Goal: Find contact information: Find contact information

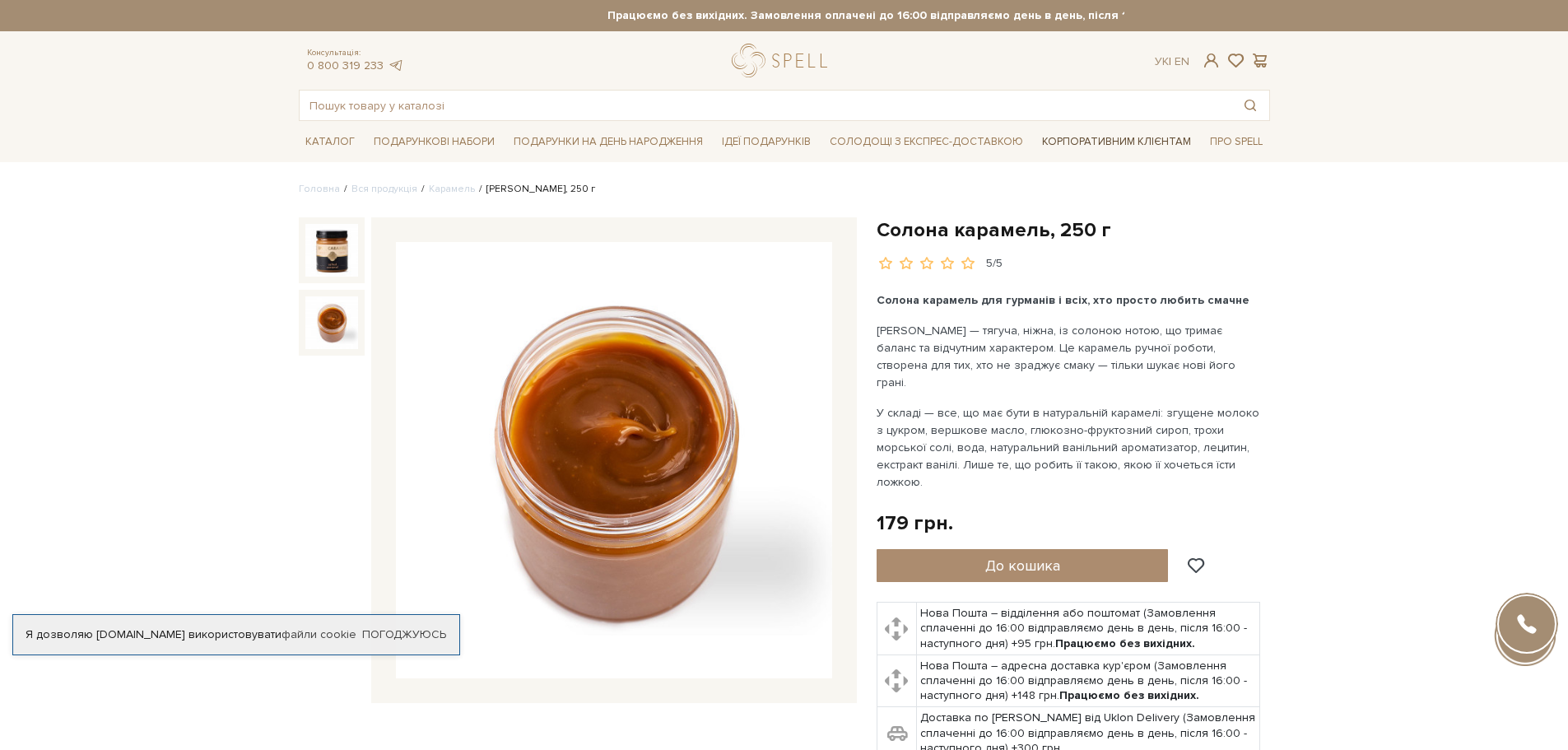
click at [1126, 146] on link "Корпоративним клієнтам" at bounding box center [1116, 142] width 162 height 28
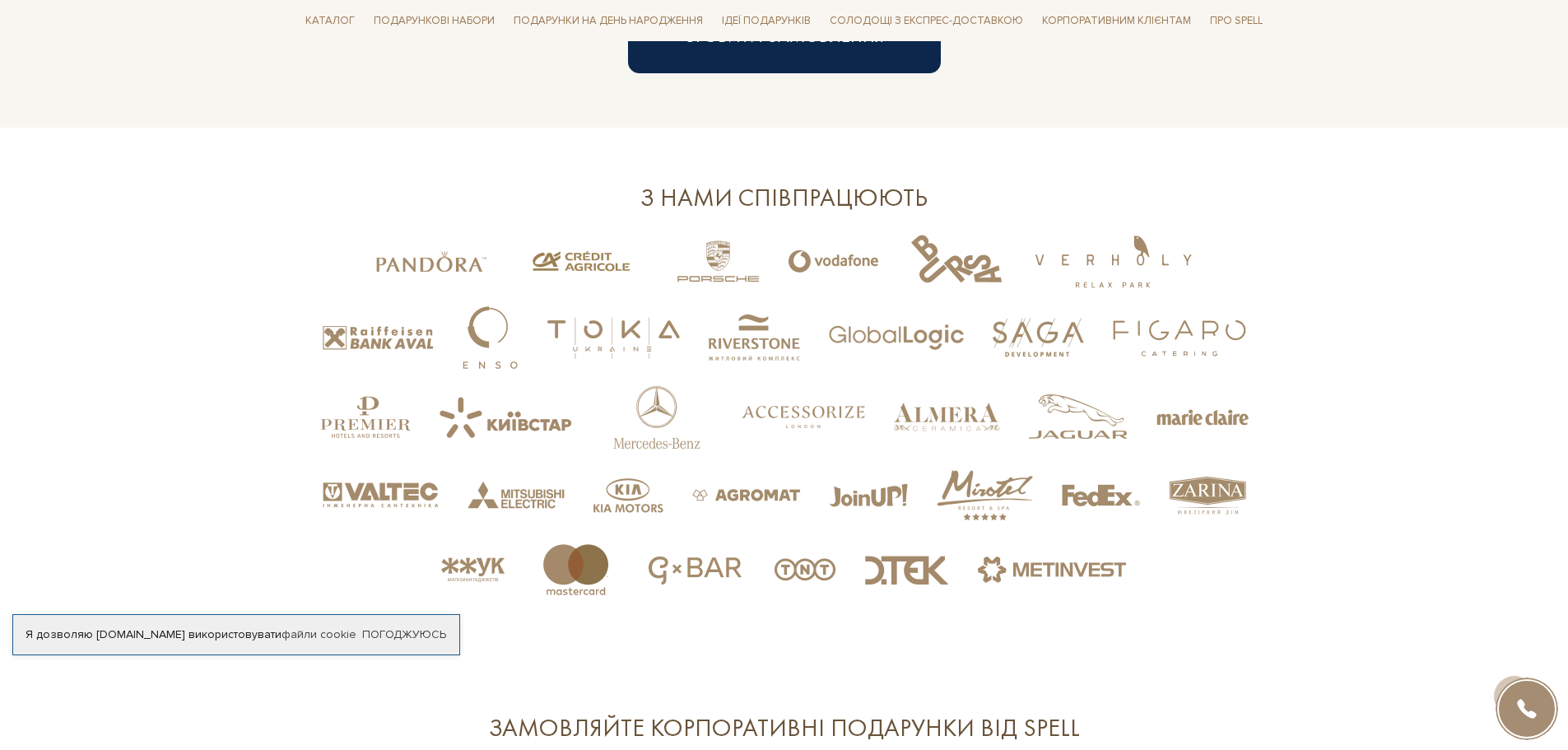
scroll to position [3581, 0]
